Goal: Task Accomplishment & Management: Complete application form

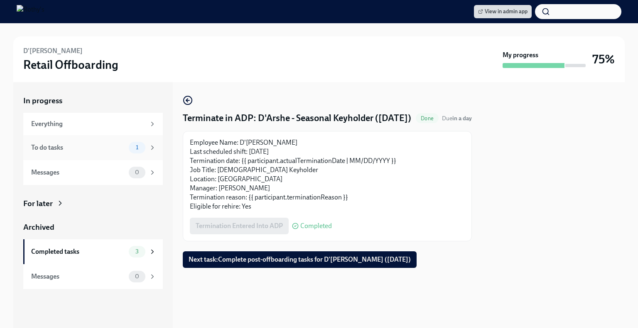
click at [113, 144] on div "To do tasks" at bounding box center [78, 147] width 94 height 9
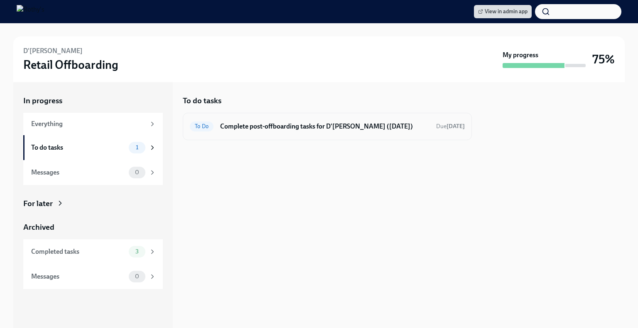
click at [300, 129] on h6 "Complete post-offboarding tasks for D'Arshe Tabor (08/15/2025)" at bounding box center [324, 126] width 209 height 9
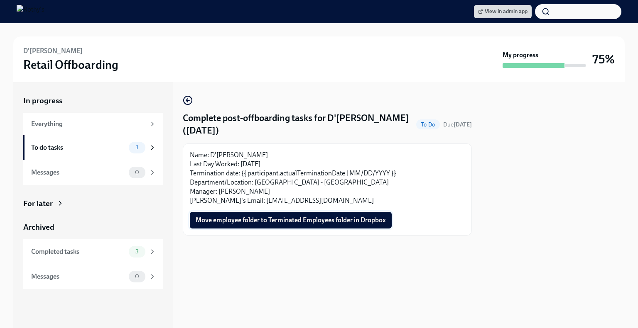
click at [296, 219] on span "Move employee folder to Terminated Employees folder in Dropbox" at bounding box center [291, 220] width 190 height 8
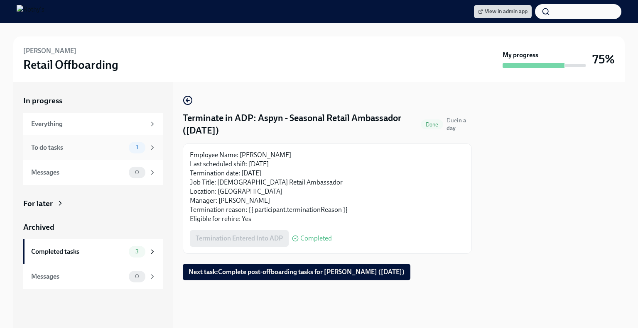
click at [121, 146] on div "To do tasks" at bounding box center [78, 147] width 94 height 9
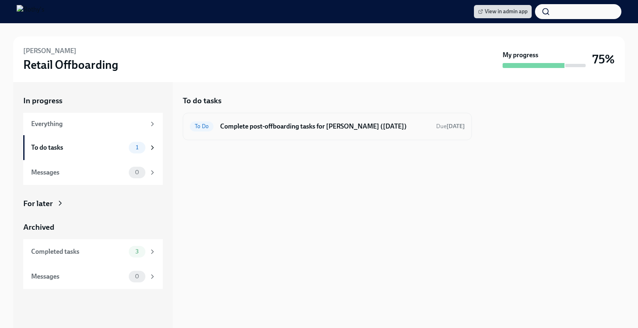
click at [274, 127] on h6 "Complete post-offboarding tasks for Aspyn Starks (08/15/2025)" at bounding box center [324, 126] width 209 height 9
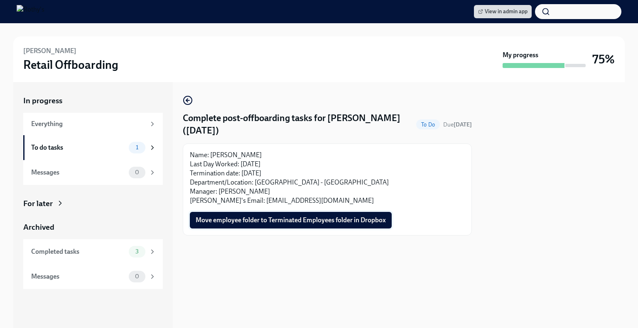
click at [277, 222] on span "Move employee folder to Terminated Employees folder in Dropbox" at bounding box center [291, 220] width 190 height 8
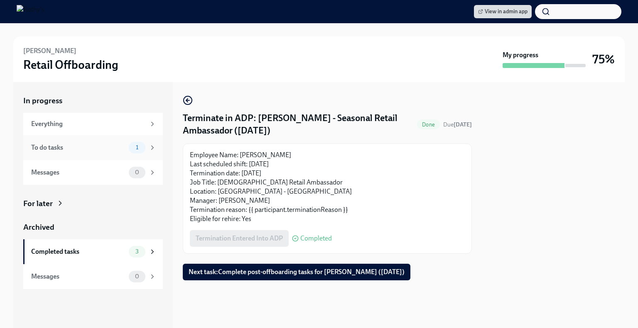
click at [108, 148] on div "To do tasks" at bounding box center [78, 147] width 94 height 9
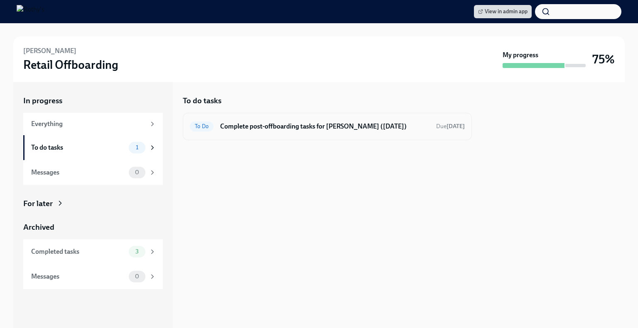
click at [267, 127] on h6 "Complete post-offboarding tasks for Samantha Uhler-Smith (08/16/2025)" at bounding box center [324, 126] width 209 height 9
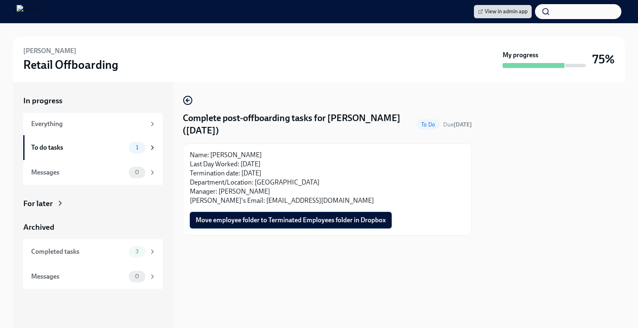
click at [280, 222] on span "Move employee folder to Terminated Employees folder in Dropbox" at bounding box center [291, 220] width 190 height 8
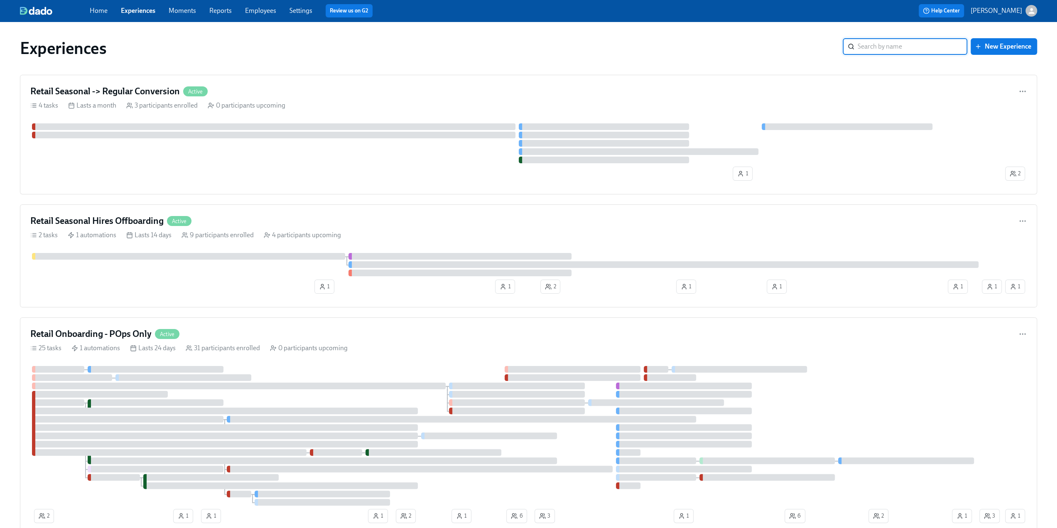
click at [260, 12] on link "Employees" at bounding box center [260, 11] width 31 height 8
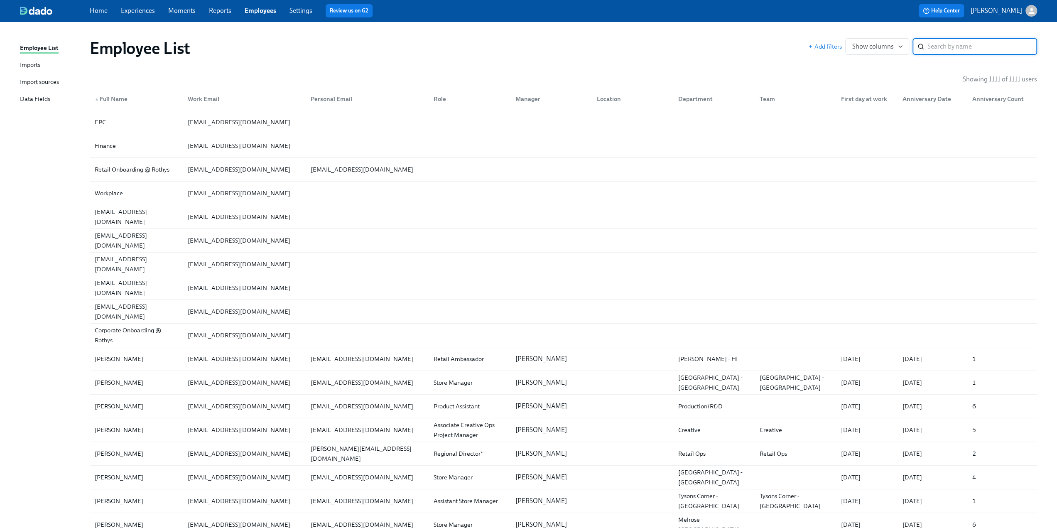
click at [951, 46] on input "search" at bounding box center [982, 46] width 110 height 17
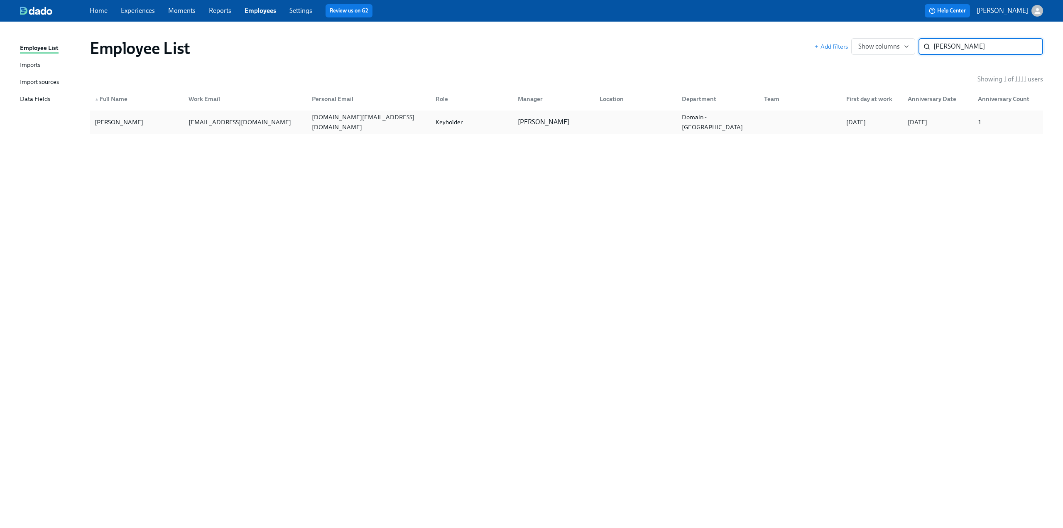
type input "Wesley"
click at [175, 125] on div "Wesley Tsai" at bounding box center [136, 122] width 91 height 17
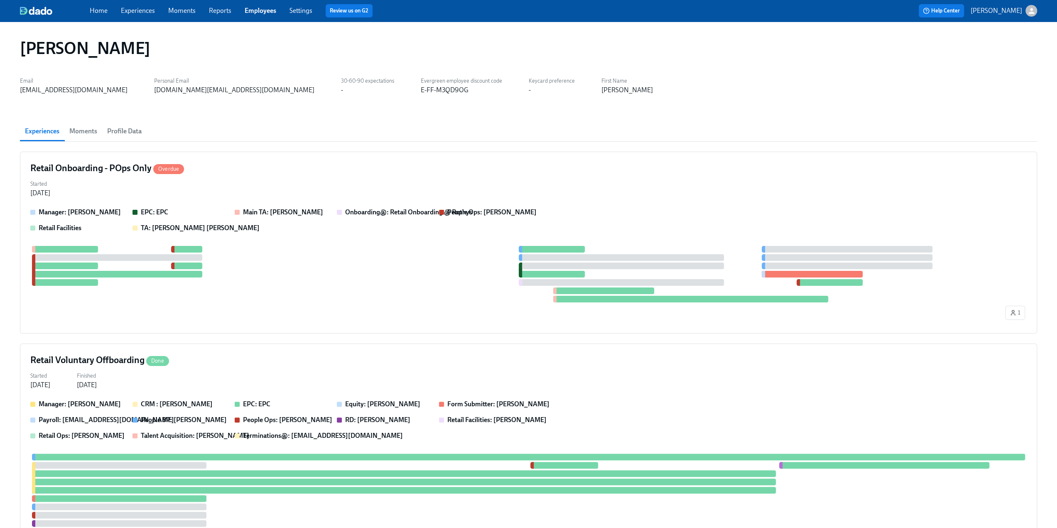
click at [124, 128] on span "Profile Data" at bounding box center [124, 131] width 34 height 12
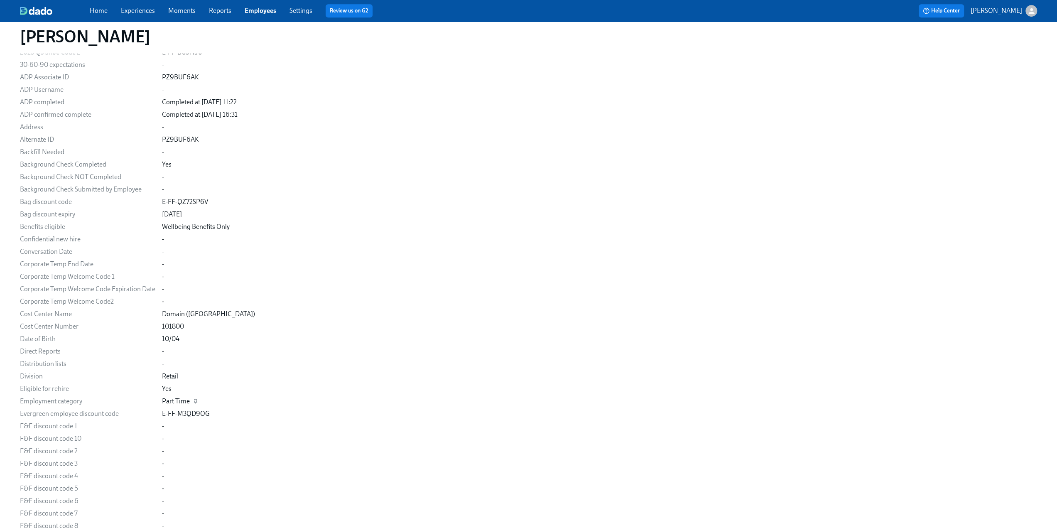
scroll to position [581, 0]
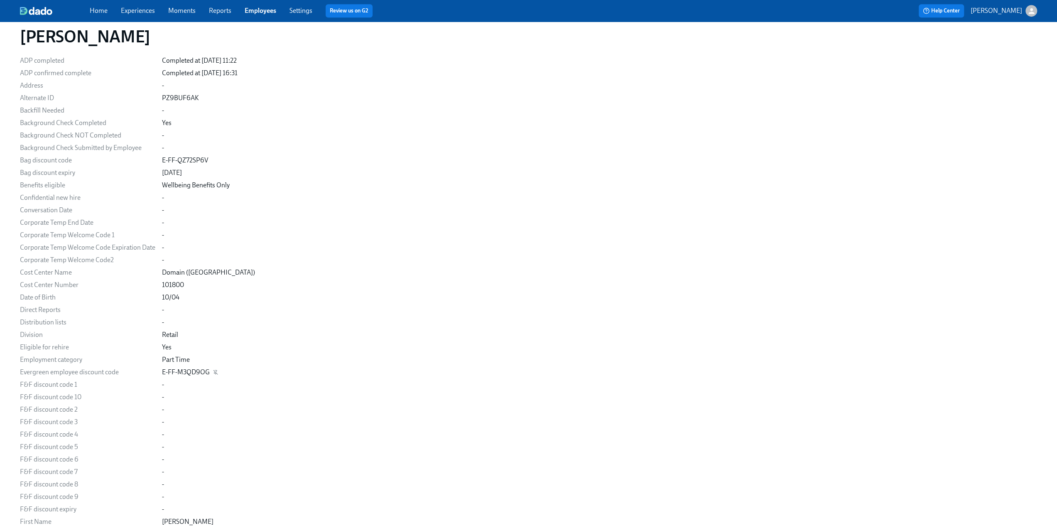
drag, startPoint x: 214, startPoint y: 373, endPoint x: 165, endPoint y: 374, distance: 48.6
click at [169, 374] on div "E-FF-M3QD9OG" at bounding box center [599, 371] width 875 height 9
drag, startPoint x: 161, startPoint y: 374, endPoint x: 207, endPoint y: 373, distance: 45.7
click at [207, 373] on div "E-FF-M3QD9OG" at bounding box center [186, 371] width 48 height 9
copy div "E-FF-M3QD9OG"
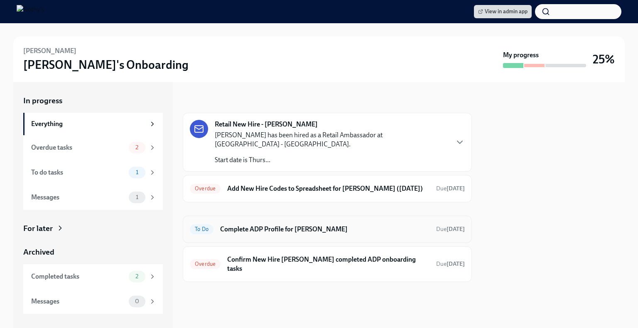
click at [279, 234] on div "To Do Complete ADP Profile for Arnette Jean-Baptiste Due in 3 days" at bounding box center [327, 229] width 275 height 13
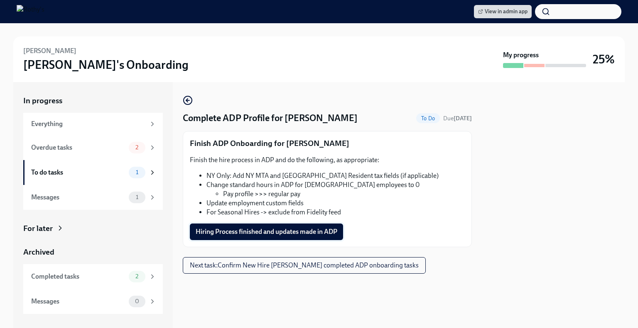
click at [269, 232] on span "Hiring Process finished and updates made in ADP" at bounding box center [267, 232] width 142 height 8
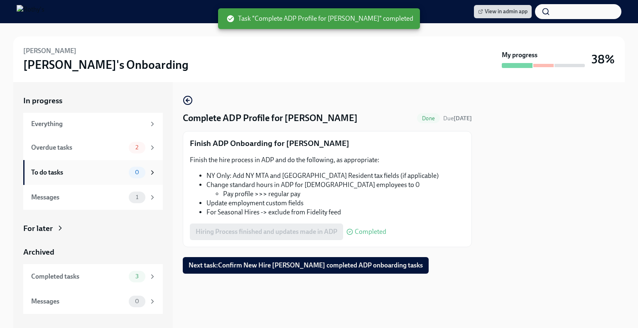
click at [94, 167] on div "To do tasks 0" at bounding box center [93, 173] width 125 height 12
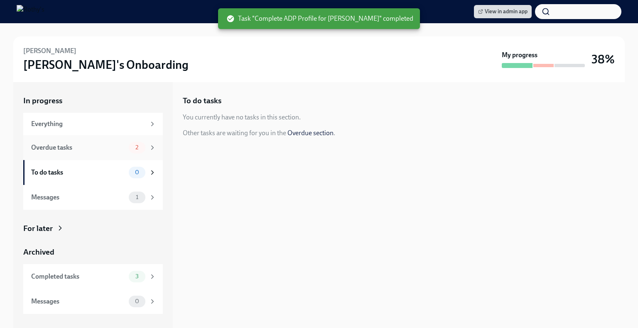
click at [85, 148] on div "Overdue tasks" at bounding box center [78, 147] width 94 height 9
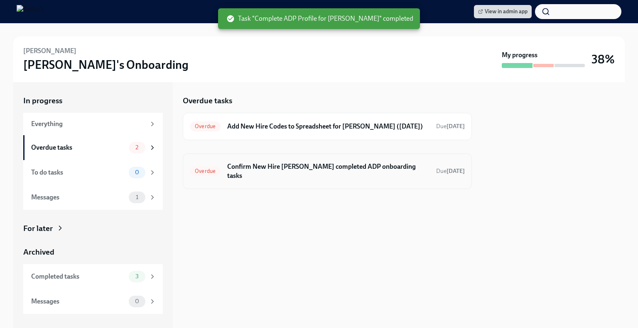
click at [345, 181] on h6 "Confirm New Hire Arnette Jean-Baptiste completed ADP onboarding tasks" at bounding box center [328, 171] width 202 height 18
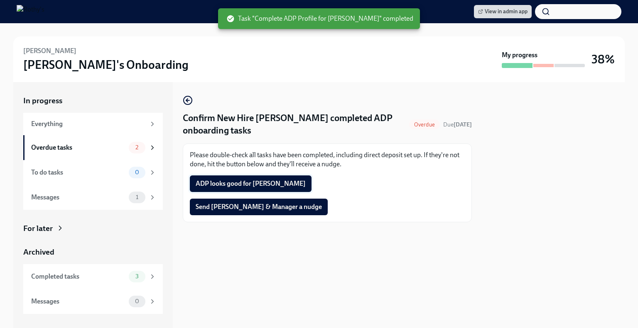
click at [242, 184] on span "ADP looks good for Arnette" at bounding box center [251, 184] width 110 height 8
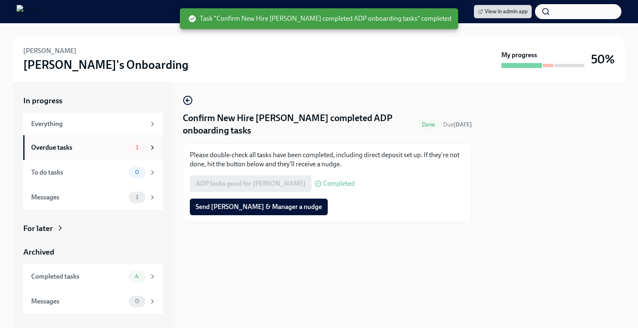
click at [78, 144] on div "Overdue tasks" at bounding box center [78, 147] width 94 height 9
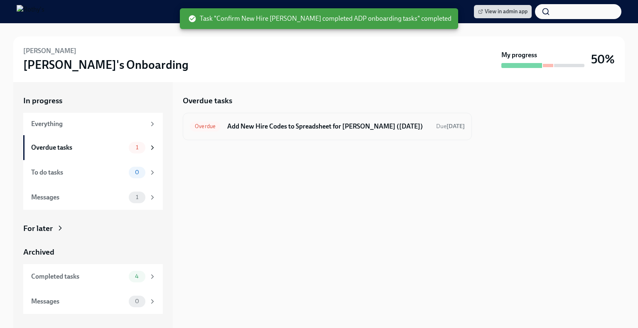
click at [286, 131] on h6 "Add New Hire Codes to Spreadsheet for Arnette Jean-Baptiste (08/21/2025)" at bounding box center [328, 126] width 202 height 9
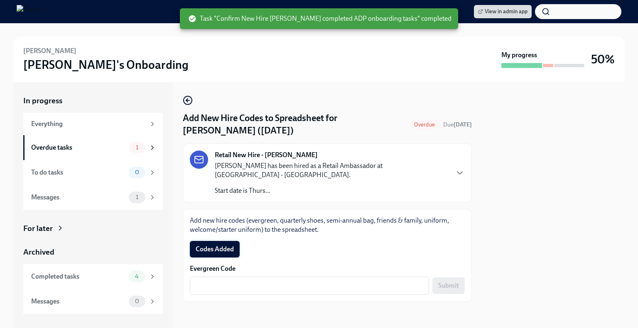
click at [221, 245] on span "Codes Added" at bounding box center [215, 249] width 38 height 8
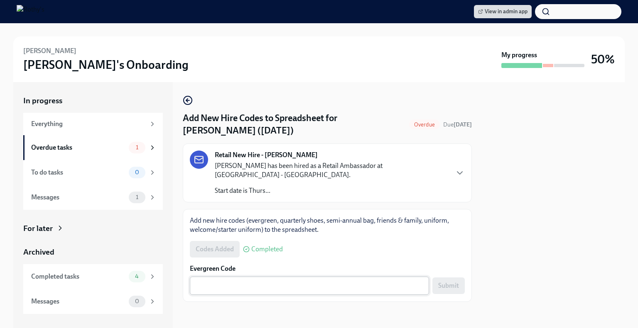
click at [282, 281] on textarea "Evergreen Code" at bounding box center [309, 286] width 229 height 10
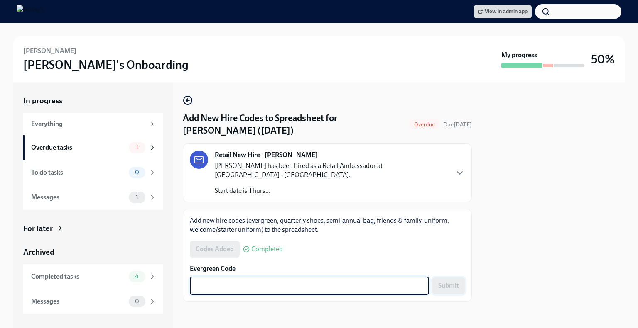
paste textarea "E-FF-3ZWSXKG"
type textarea "E-FF-3ZWSXKG"
click at [452, 282] on span "Submit" at bounding box center [448, 286] width 21 height 8
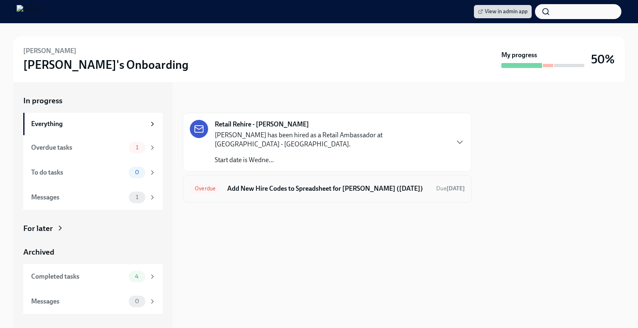
click at [306, 184] on h6 "Add New Hire Codes to Spreadsheet for [PERSON_NAME] ([DATE])" at bounding box center [328, 188] width 202 height 9
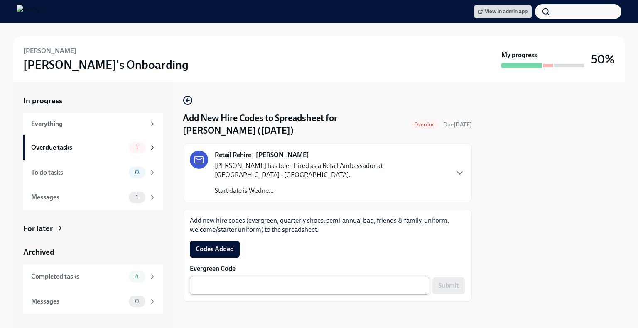
click at [282, 277] on div "x ​" at bounding box center [309, 286] width 239 height 18
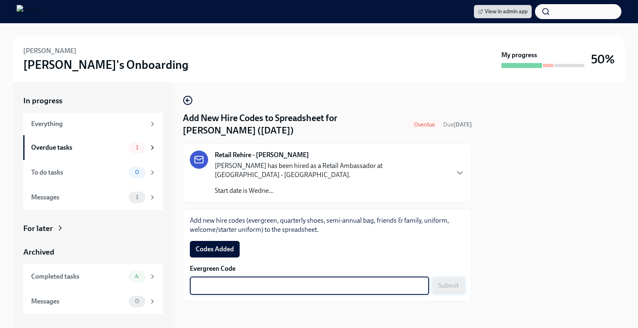
paste textarea "E-FF-3FI94MG"
type textarea "E-FF-3FI94MG"
click at [453, 282] on span "Submit" at bounding box center [448, 286] width 21 height 8
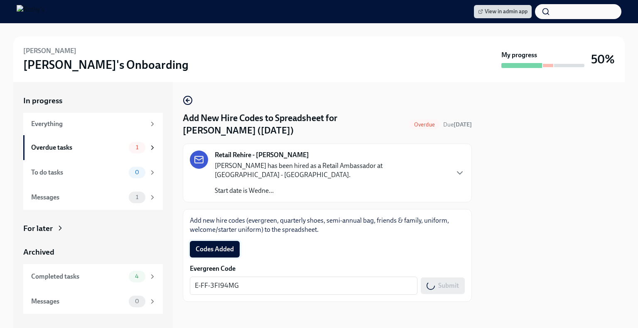
click at [223, 245] on span "Codes Added" at bounding box center [215, 249] width 38 height 8
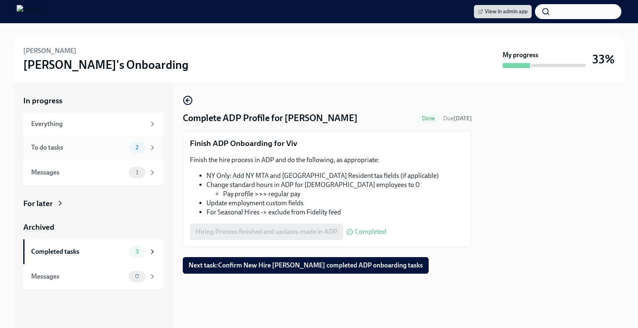
click at [86, 151] on div "To do tasks" at bounding box center [78, 147] width 94 height 9
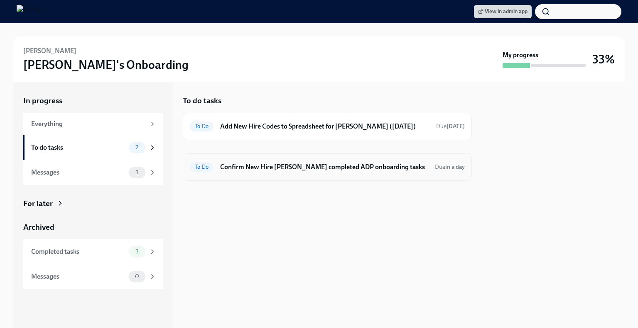
click at [294, 172] on h6 "Confirm New Hire [PERSON_NAME] completed ADP onboarding tasks" at bounding box center [324, 167] width 208 height 9
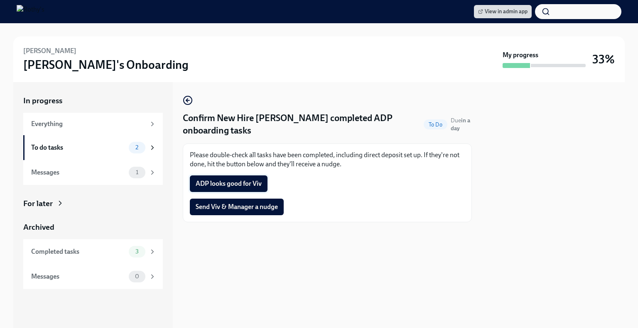
click at [222, 180] on span "ADP looks good for Viv" at bounding box center [229, 184] width 66 height 8
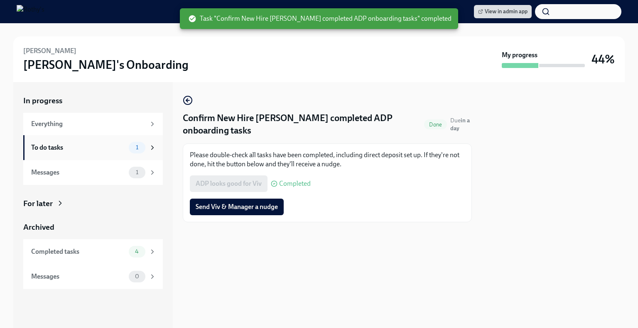
click at [68, 141] on div "To do tasks 1" at bounding box center [93, 147] width 140 height 25
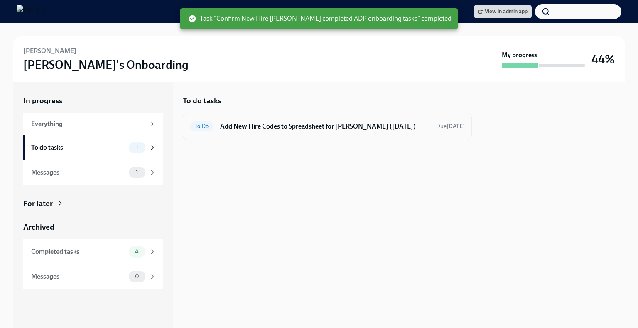
click at [272, 127] on h6 "Add New Hire Codes to Spreadsheet for [PERSON_NAME] ([DATE])" at bounding box center [324, 126] width 209 height 9
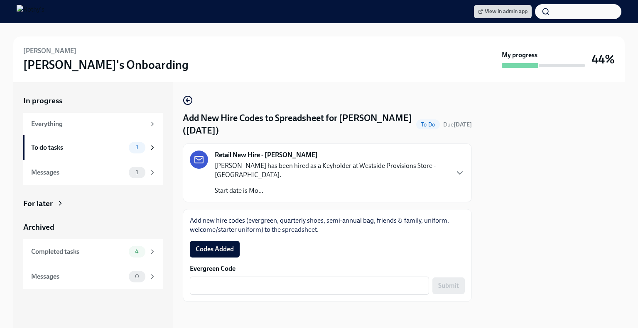
drag, startPoint x: 215, startPoint y: 242, endPoint x: 243, endPoint y: 236, distance: 28.8
click at [215, 245] on span "Codes Added" at bounding box center [215, 249] width 38 height 8
click at [303, 289] on div "Add new hire codes (evergreen, quarterly shoes, semi-annual bag, friends & fami…" at bounding box center [327, 255] width 289 height 93
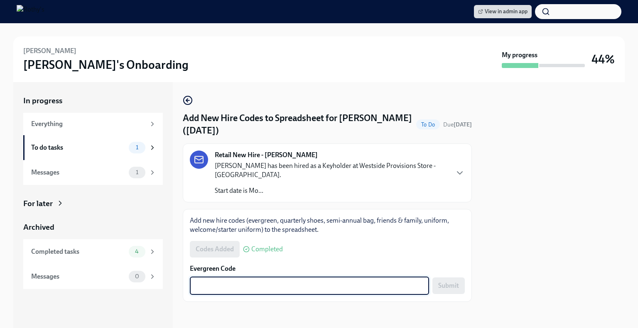
click at [303, 281] on textarea "Evergreen Code" at bounding box center [309, 286] width 229 height 10
paste textarea "E-FF-C8STX2G"
type textarea "E-FF-C8STX2G"
click at [459, 278] on button "Submit" at bounding box center [448, 286] width 32 height 17
